Goal: Information Seeking & Learning: Learn about a topic

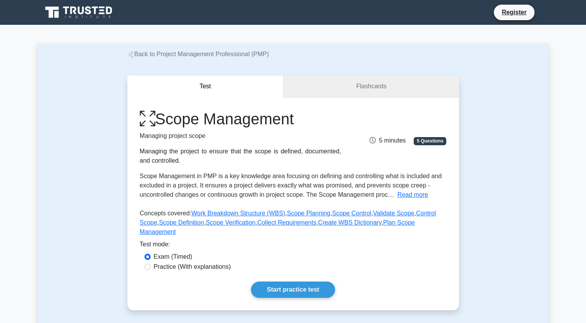
click at [373, 85] on link "Flashcards" at bounding box center [370, 86] width 175 height 22
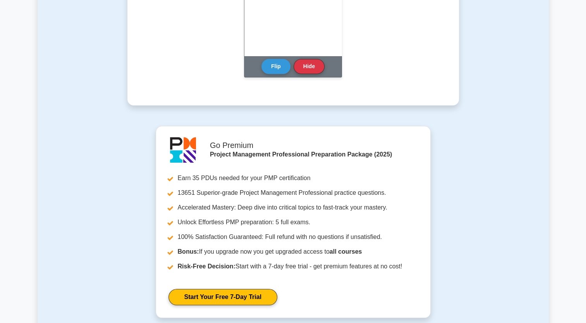
scroll to position [629, 0]
click at [327, 58] on div "Control Scope Flip Hide" at bounding box center [293, 19] width 98 height 116
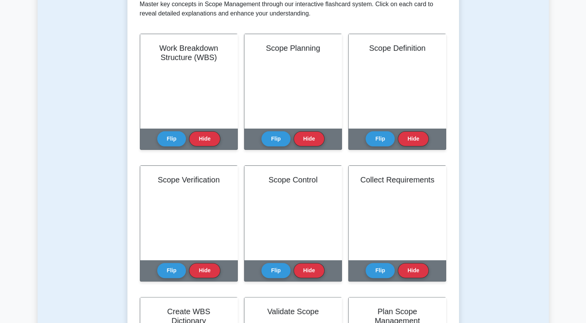
scroll to position [0, 0]
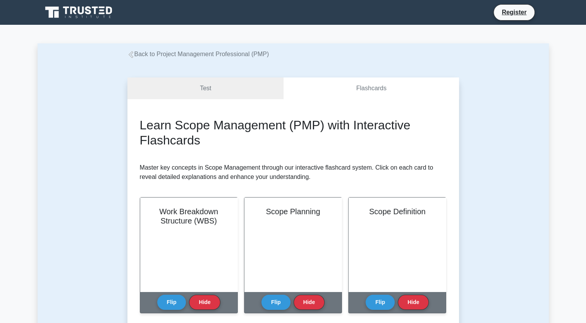
click at [154, 55] on link "Back to Project Management Professional (PMP)" at bounding box center [198, 54] width 142 height 7
